Goal: Navigation & Orientation: Find specific page/section

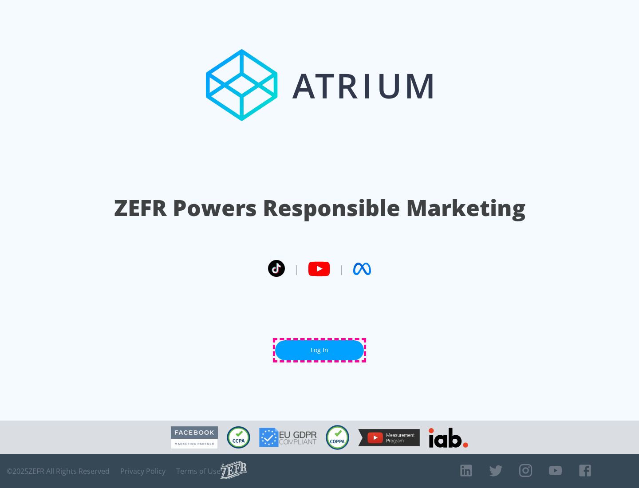
click at [320, 350] on link "Log In" at bounding box center [319, 350] width 89 height 20
